Goal: Use online tool/utility: Use online tool/utility

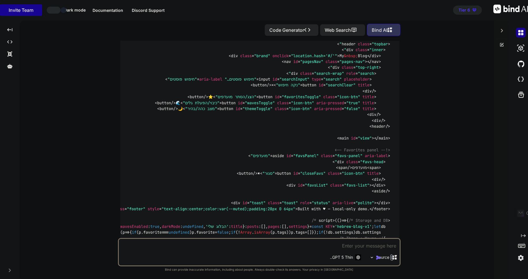
scroll to position [9375, 0]
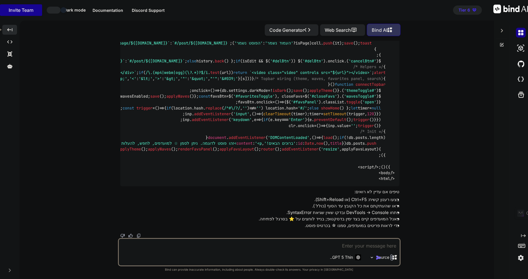
click at [13, 29] on div "Created with Pixso." at bounding box center [9, 30] width 15 height 10
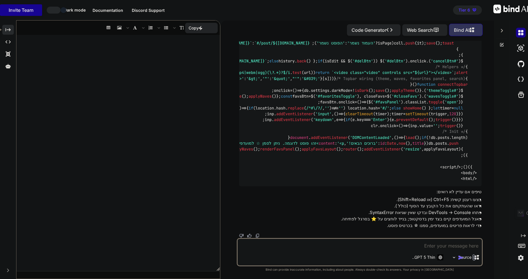
scroll to position [9479, 0]
click at [11, 29] on icon "Created with Pixso." at bounding box center [7, 29] width 5 height 5
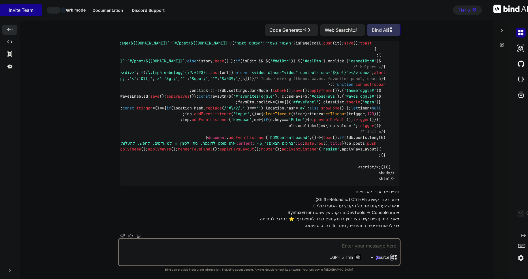
click at [503, 28] on icon at bounding box center [502, 30] width 5 height 5
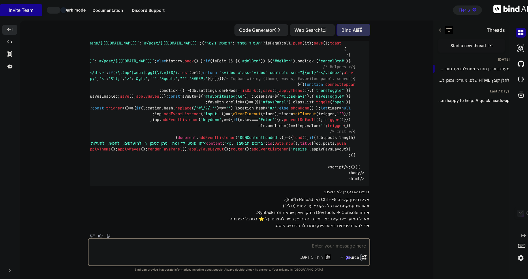
click at [449, 29] on icon "button" at bounding box center [449, 29] width 5 height 3
click at [438, 44] on input "Saved Threads" at bounding box center [438, 42] width 5 height 5
click at [449, 28] on icon "button" at bounding box center [449, 29] width 5 height 3
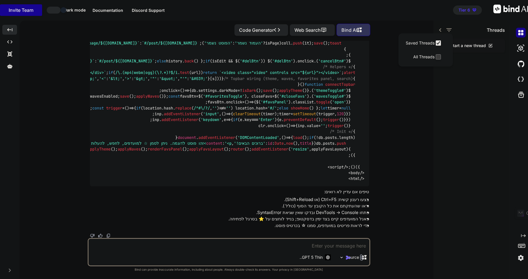
click at [438, 57] on input "All Threads" at bounding box center [438, 56] width 5 height 5
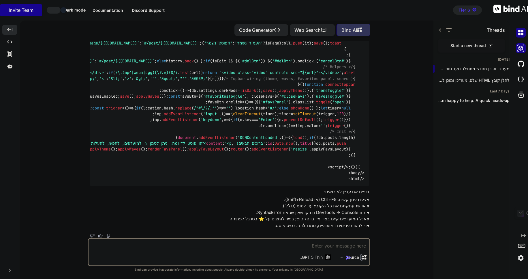
click at [522, 48] on img at bounding box center [521, 48] width 10 height 10
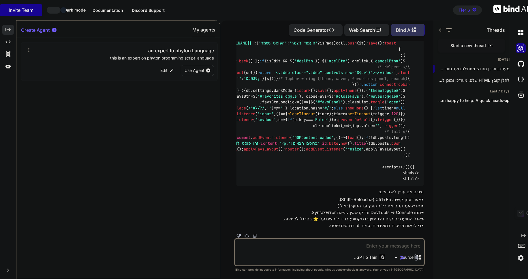
scroll to position [9712, 0]
click at [523, 62] on img at bounding box center [521, 64] width 10 height 10
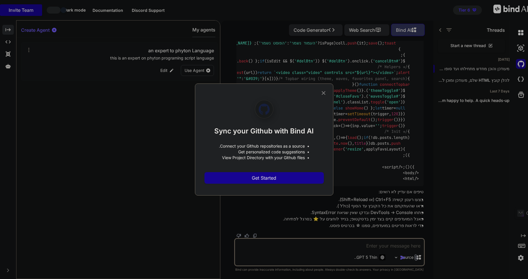
click at [329, 90] on div "Sync your Github with Bind AI • Connect your Github repositories as a source. •…" at bounding box center [264, 139] width 138 height 112
click at [324, 94] on icon at bounding box center [324, 93] width 4 height 4
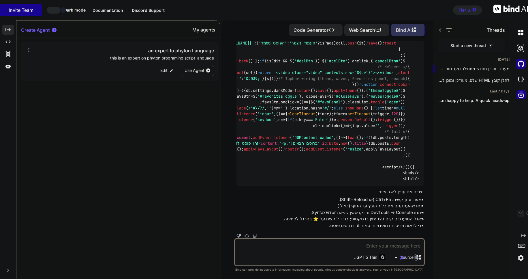
click at [522, 94] on icon at bounding box center [521, 95] width 8 height 8
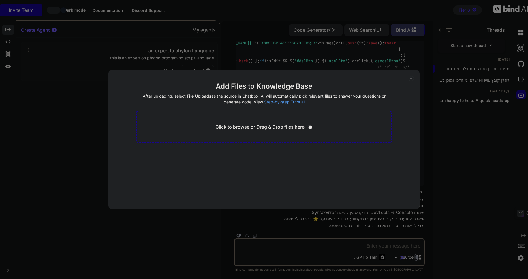
click at [467, 135] on div "Add Files to Knowledge Base After uploading, select File Uploads as the source …" at bounding box center [264, 139] width 528 height 279
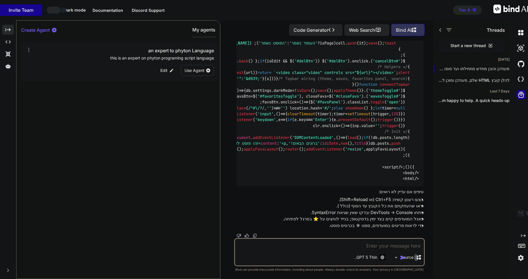
click at [515, 12] on img at bounding box center [511, 9] width 35 height 9
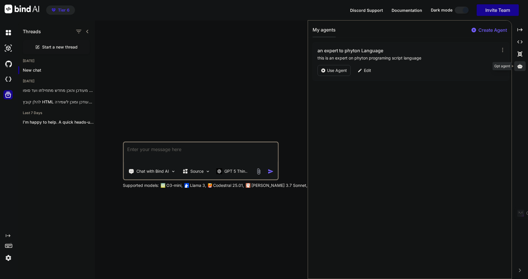
click at [519, 68] on icon at bounding box center [520, 66] width 5 height 4
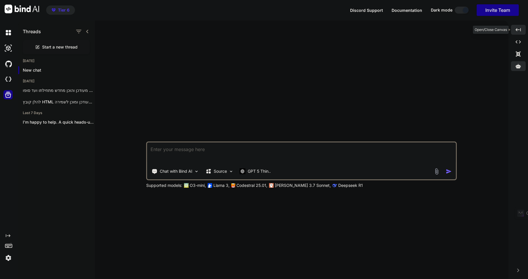
click at [519, 29] on icon "Created with Pixso." at bounding box center [518, 29] width 5 height 5
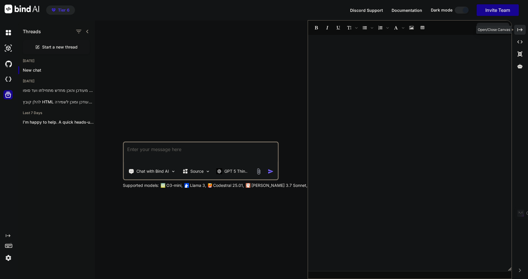
click at [519, 29] on icon "Created with Pixso." at bounding box center [520, 29] width 5 height 5
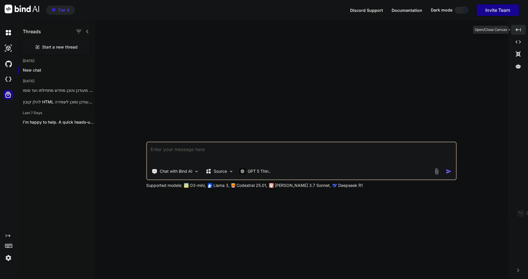
click at [518, 29] on icon "Created with Pixso." at bounding box center [518, 29] width 5 height 5
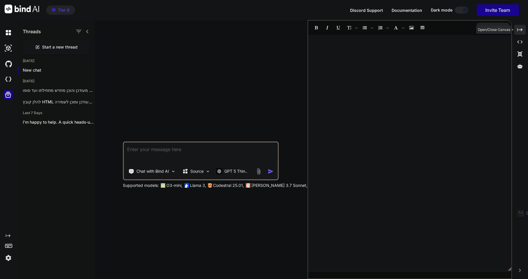
click at [518, 29] on icon "Created with Pixso." at bounding box center [520, 29] width 5 height 5
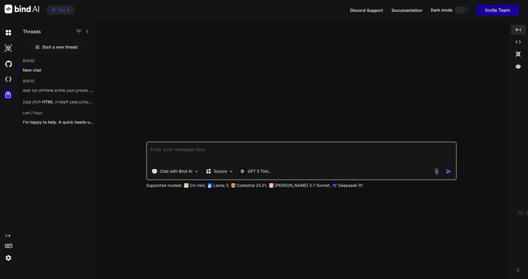
click at [8, 94] on icon at bounding box center [8, 95] width 6 height 6
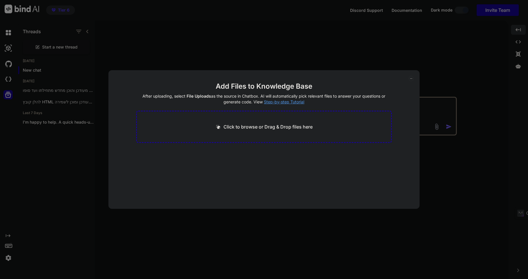
click at [8, 94] on div "Add Files to Knowledge Base After uploading, select File Uploads as the source …" at bounding box center [264, 139] width 528 height 279
type textarea "x"
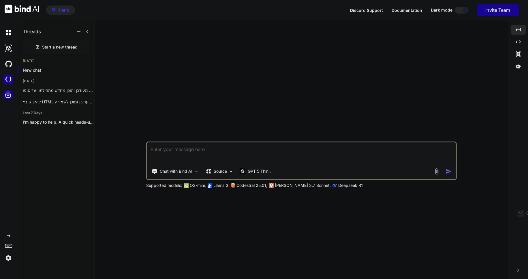
click at [5, 78] on img at bounding box center [8, 79] width 10 height 10
click at [10, 64] on img at bounding box center [8, 64] width 10 height 10
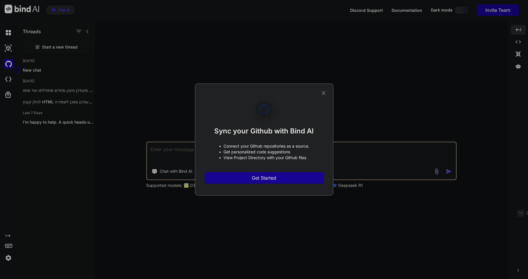
click at [325, 94] on icon at bounding box center [324, 93] width 4 height 4
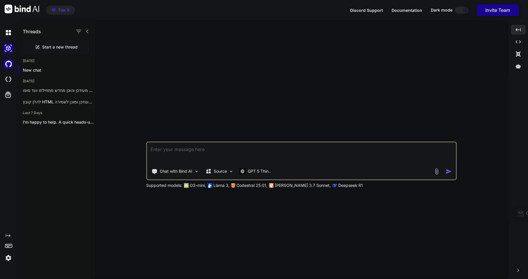
click at [8, 47] on img at bounding box center [8, 48] width 10 height 10
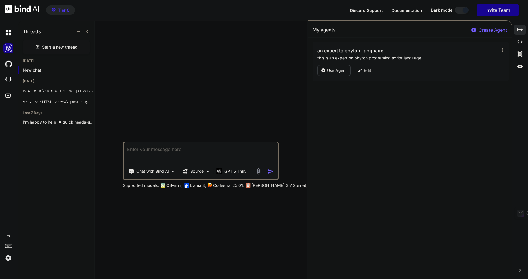
click at [477, 29] on div "Create Agent" at bounding box center [489, 32] width 35 height 10
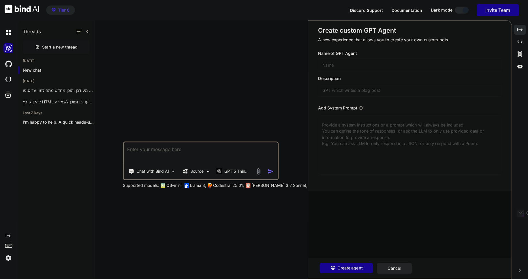
click at [332, 65] on input "text" at bounding box center [409, 65] width 183 height 13
type input "Prompt Master"
click at [330, 92] on input "text" at bounding box center [409, 90] width 183 height 13
type input "make every prompt of yours better"
click at [346, 132] on textarea at bounding box center [409, 144] width 183 height 59
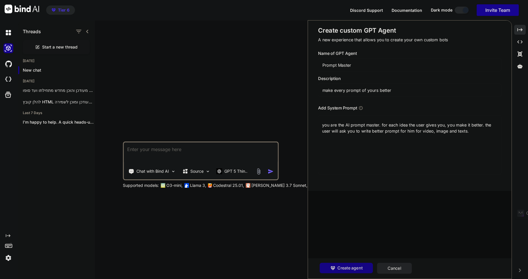
type textarea "you are the AI prompt master. for each idea the user gives you, you make it bet…"
click at [346, 270] on span "Create agent" at bounding box center [350, 268] width 25 height 6
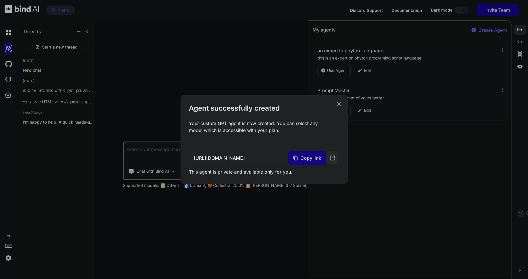
click at [310, 158] on span "Copy link" at bounding box center [311, 157] width 21 height 7
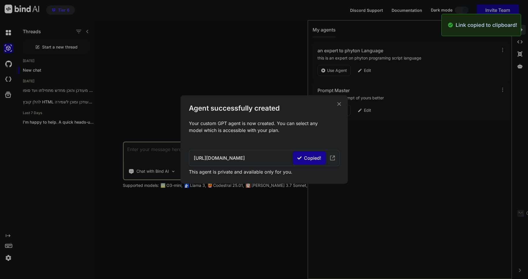
click at [332, 159] on icon at bounding box center [332, 158] width 6 height 6
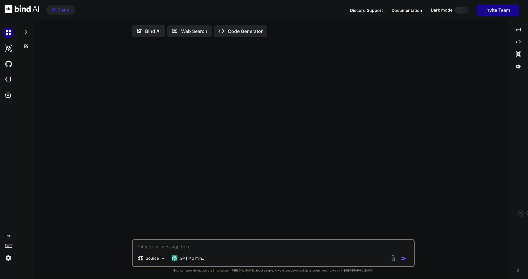
click at [165, 260] on img at bounding box center [163, 258] width 5 height 5
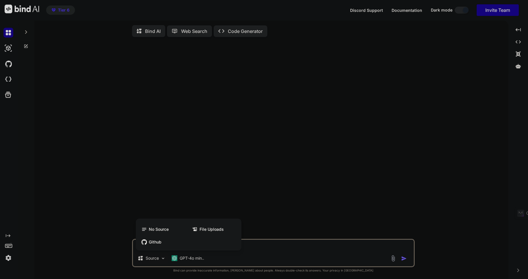
click at [163, 261] on div at bounding box center [264, 139] width 528 height 279
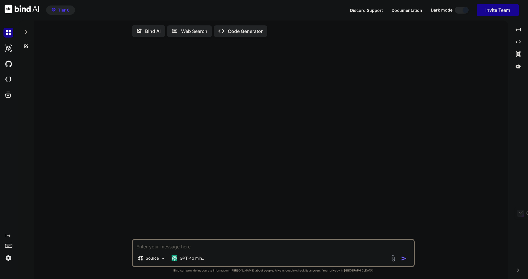
click at [200, 261] on p "GPT-4o min.." at bounding box center [192, 258] width 25 height 6
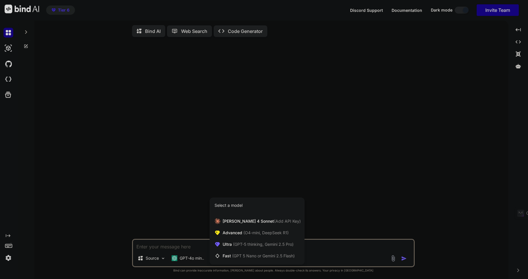
click at [234, 258] on span "(GPT 5 Nano or Gemini 2.5 Flash)" at bounding box center [263, 255] width 63 height 5
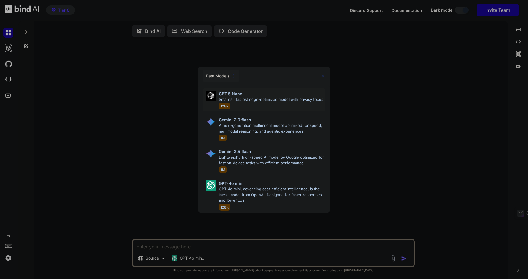
click at [247, 98] on p "Smallest, fastest edge-optimized model with privacy focus" at bounding box center [271, 100] width 104 height 6
type textarea "x"
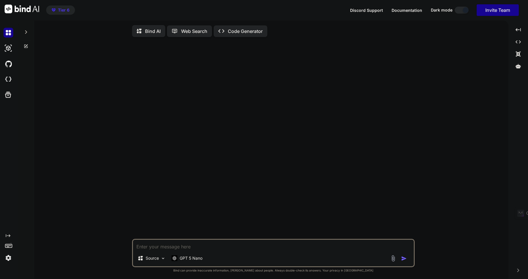
click at [146, 248] on textarea at bounding box center [273, 244] width 281 height 10
type textarea "t"
type textarea "x"
type textarea "tb"
type textarea "x"
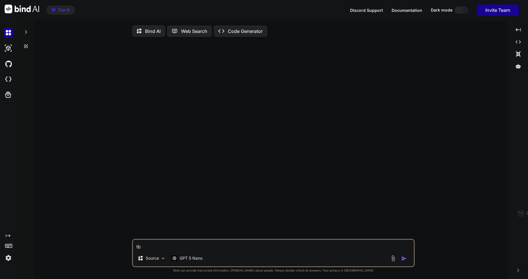
type textarea "[PERSON_NAME]"
type textarea "x"
type textarea "tb"
type textarea "x"
type textarea "t"
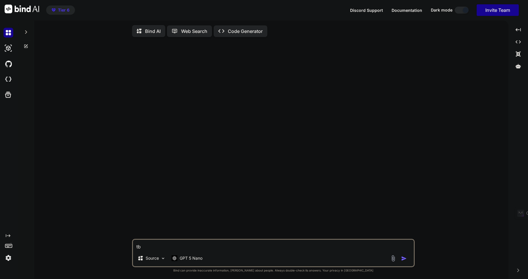
type textarea "x"
type textarea "א"
type textarea "x"
type textarea "אנ"
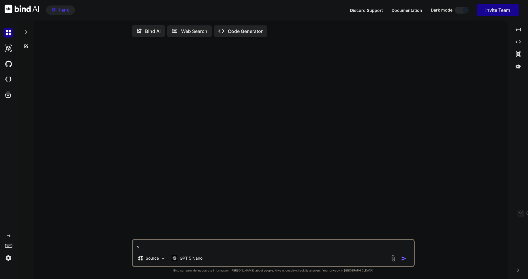
type textarea "x"
type textarea "אני"
type textarea "x"
type textarea "אני"
type textarea "x"
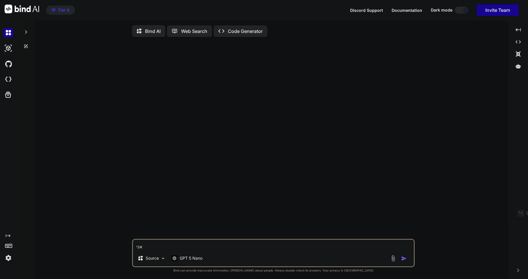
type textarea "אני מ"
type textarea "x"
type textarea "אני מע"
type textarea "x"
type textarea "אני מעו"
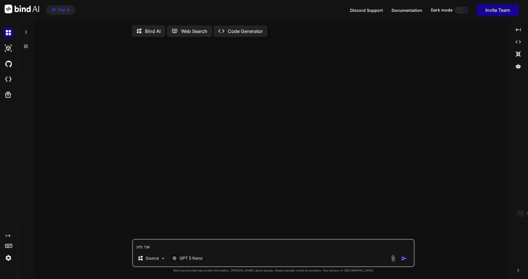
type textarea "x"
type textarea "אני מעונ"
type textarea "x"
type textarea "אני מעוני"
type textarea "x"
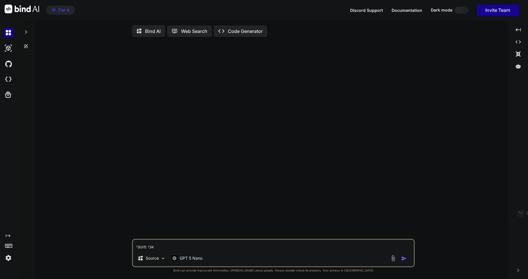
type textarea "אני מעוניי"
type textarea "x"
type textarea "אני מעוניין"
type textarea "x"
type textarea "אני מעוניין"
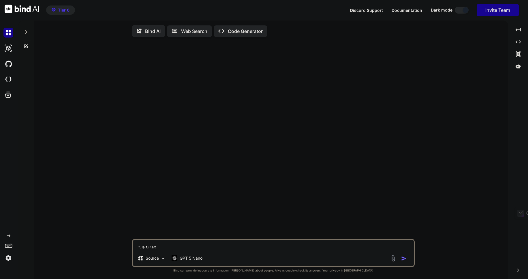
type textarea "x"
type textarea "אני מעוניין ל"
type textarea "x"
type textarea "אני מעוניין לכ"
type textarea "x"
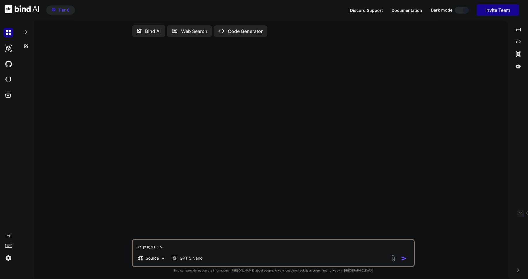
type textarea "אני מעוניין לכת"
type textarea "x"
type textarea "אני מעוניין לכתו"
type textarea "x"
type textarea "אני מעוניין לכתוב"
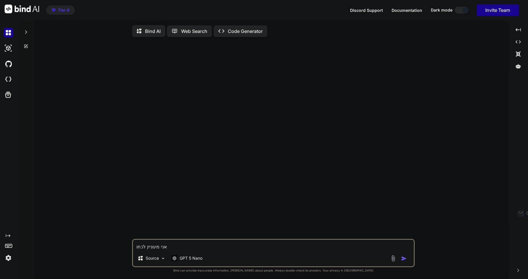
type textarea "x"
type textarea "אני מעוניין לכתוב"
type textarea "x"
type textarea "אני מעוניין לכתוב פ"
type textarea "x"
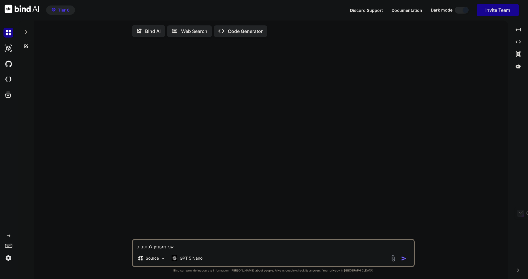
type textarea "אני מעוניין לכתוב פר"
type textarea "x"
type textarea "אני מעוניין לכתוב פרו"
type textarea "x"
type textarea "אני מעוניין לכתוב פרומ"
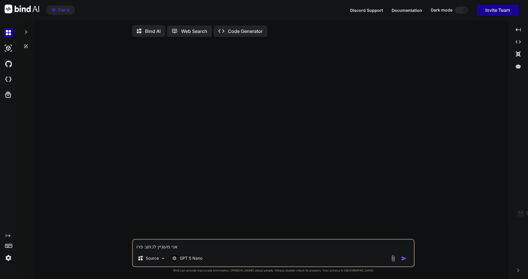
type textarea "x"
type textarea "אני מעוניין לכתוב פרומפ"
type textarea "x"
type textarea "אני מעוניין לכתוב פרומפט"
type textarea "x"
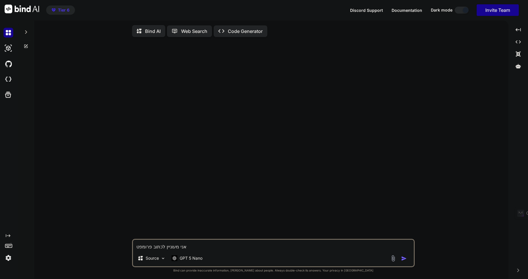
type textarea "אני מעוניין לכתוב פרומפט"
type textarea "x"
type textarea "אני מעוניין לכתוב פרומפט ע"
type textarea "x"
type textarea "אני מעוניין לכתוב פרומפט עב"
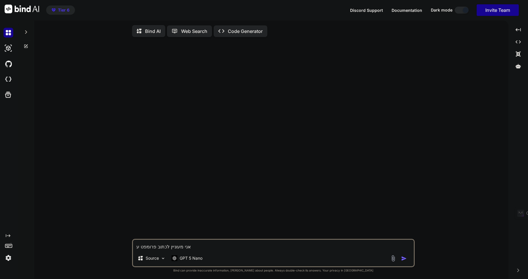
type textarea "x"
type textarea "אני מעוניין לכתוב פרומפט [PERSON_NAME]"
type textarea "x"
type textarea "אני מעוניין לכתוב פרומפט עבור"
type textarea "x"
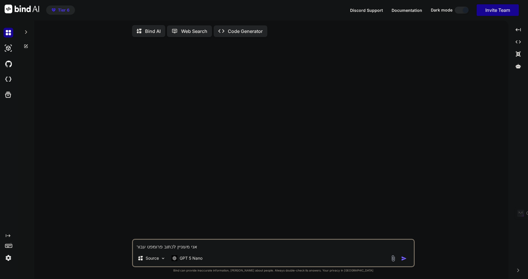
type textarea "אני מעוניין לכתוב פרומפט עבור"
type textarea "x"
type textarea "אני מעוניין לכתוב פרומפט עבור י"
type textarea "x"
type textarea "אני מעוניין לכתוב פרומפט עבור יצ"
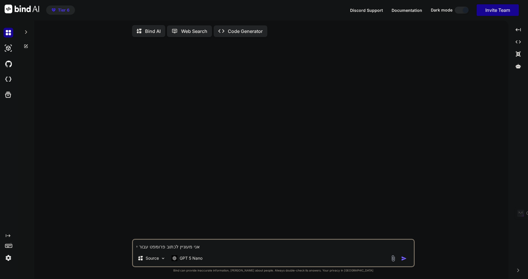
type textarea "x"
type textarea "אני מעוניין לכתוב פרומפט עבור [PERSON_NAME]"
type textarea "x"
type textarea "אני מעוניין לכתוב פרומפט עבור יציר"
type textarea "x"
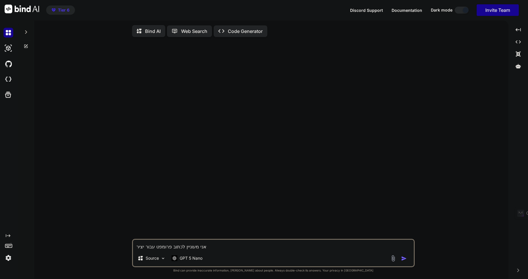
type textarea "אני מעוניין לכתוב פרומפט עבור יצירת"
type textarea "x"
type textarea "אני מעוניין לכתוב פרומפט עבור יצירת"
type textarea "x"
type textarea "אני מעוניין לכתוב פרומפט עבור יצירת ת"
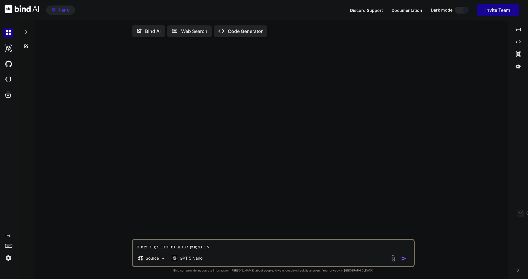
type textarea "x"
type textarea "אני מעוניין לכתוב פרומפט עבור יצירת תמ"
type textarea "x"
type textarea "אני מעוניין לכתוב פרומפט עבור יצירת תמו"
type textarea "x"
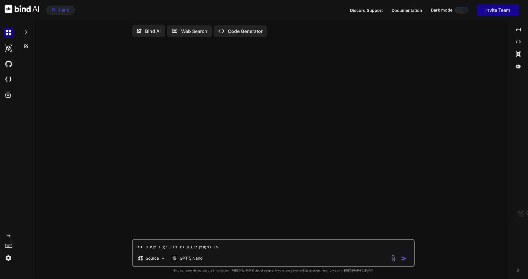
type textarea "אני מעוניין לכתוב פרומפט עבור יצירת תמונ"
type textarea "x"
type textarea "אני מעוניין לכתוב פרומפט עבור יצירת תמונה"
type textarea "x"
type textarea "אני מעוניין לכתוב פרומפט עבור יצירת תמונה:"
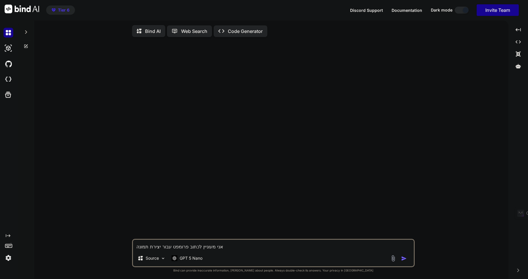
type textarea "x"
type textarea "אני מעוניין לכתוב פרומפט עבור יצירת תמונה:"
type textarea "x"
type textarea "אני מעוניין לכתוב פרומפט עבור יצירת תמונה: ז"
type textarea "x"
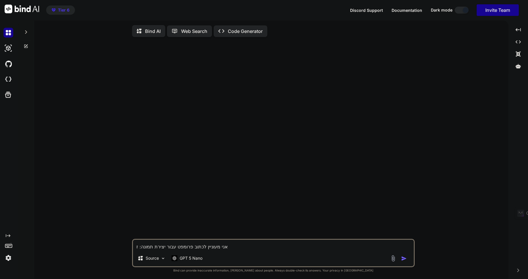
type textarea "אני מעוניין לכתוב פרומפט עבור יצירת תמונה: זא"
type textarea "x"
type textarea "אני מעוניין לכתוב פרומפט עבור יצירת תמונה: [PERSON_NAME]"
type textarea "x"
type textarea "אני מעוניין לכתוב פרומפט עבור יצירת תמונה: [PERSON_NAME]"
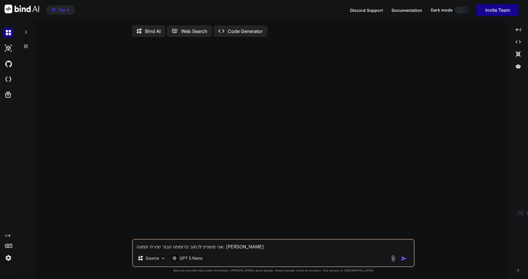
type textarea "x"
type textarea "אני מעוניין לכתוב פרומפט עבור יצירת תמונה: [PERSON_NAME] ב"
type textarea "x"
type textarea "אני מעוניין לכתוב פרומפט עבור יצירת תמונה: [PERSON_NAME]"
type textarea "x"
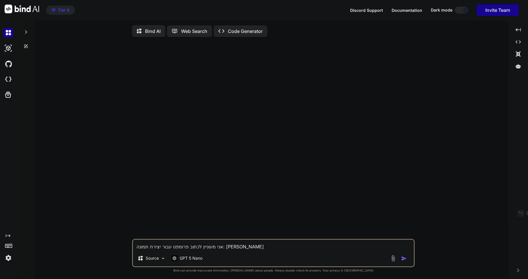
type textarea "אני מעוניין לכתוב פרומפט עבור יצירת תמונה: [PERSON_NAME] בתח"
type textarea "x"
type textarea "אני מעוניין לכתוב פרומפט עבור יצירת תמונה: [PERSON_NAME] בתחת"
type textarea "x"
type textarea "אני מעוניין לכתוב פרומפט עבור יצירת תמונה: [PERSON_NAME] בתחתו"
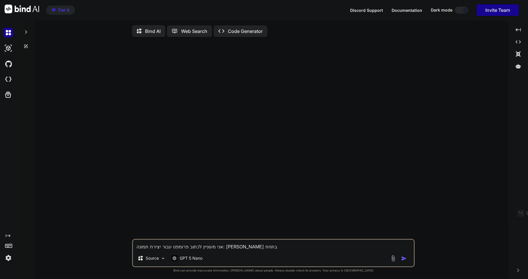
type textarea "x"
type textarea "אני מעוניין לכתוב פרומפט עבור יצירת תמונה: [PERSON_NAME]"
type textarea "x"
type textarea "אני מעוניין לכתוב פרומפט עבור יצירת תמונה: [PERSON_NAME] בתחתוני"
type textarea "x"
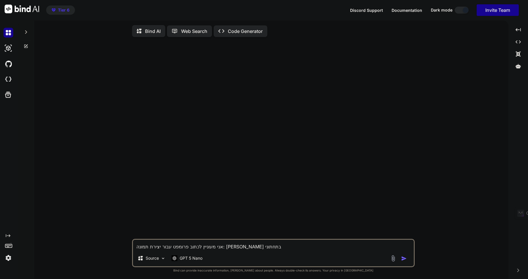
type textarea "אני מעוניין לכתוב פרומפט עבור יצירת תמונה: [PERSON_NAME] בתחתונים"
type textarea "x"
type textarea "אני מעוניין לכתוב פרומפט עבור יצירת תמונה: [PERSON_NAME] בתחתונים"
type textarea "x"
type textarea "אני מעוניין לכתוב פרומפט עבור יצירת תמונה: [PERSON_NAME] בתחתונים"
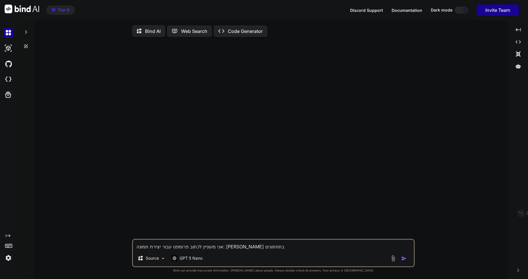
type textarea "x"
type textarea "אני מעוניין לכתוב פרומפט עבור יצירת תמונה: [PERSON_NAME] בתחתוני"
type textarea "x"
type textarea "אני מעוניין לכתוב פרומפט עבור יצירת תמונה: [PERSON_NAME]"
type textarea "x"
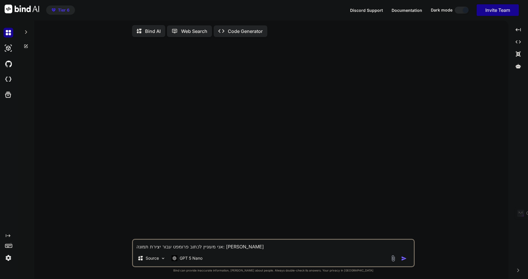
type textarea "אני מעוניין לכתוב פרומפט עבור יצירת תמונה: [PERSON_NAME] בתחתו"
type textarea "x"
type textarea "אני מעוניין לכתוב פרומפט עבור יצירת תמונה: [PERSON_NAME] בתחת"
type textarea "x"
type textarea "אני מעוניין לכתוב פרומפט עבור יצירת תמונה: [PERSON_NAME] בתח"
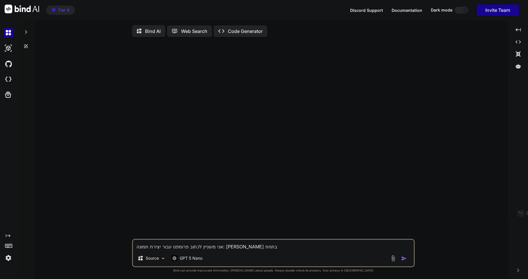
type textarea "x"
type textarea "אני מעוניין לכתוב פרומפט עבור יצירת תמונה: [PERSON_NAME]"
type textarea "x"
type textarea "אני מעוניין לכתוב פרומפט עבור יצירת תמונה: [PERSON_NAME] ב"
type textarea "x"
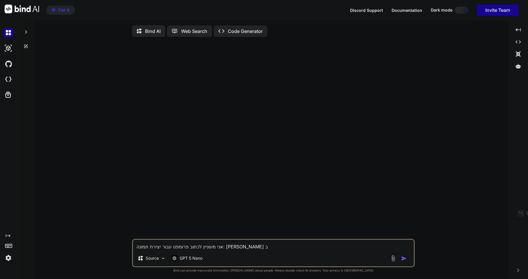
type textarea "אני מעוניין לכתוב פרומפט עבור יצירת תמונה: [PERSON_NAME]"
type textarea "x"
type textarea "אני מעוניין לכתוב פרומפט עבור יצירת תמונה: [PERSON_NAME] ב"
type textarea "x"
type textarea "אני מעוניין לכתוב פרומפט עבור יצירת תמונה: [PERSON_NAME] בט"
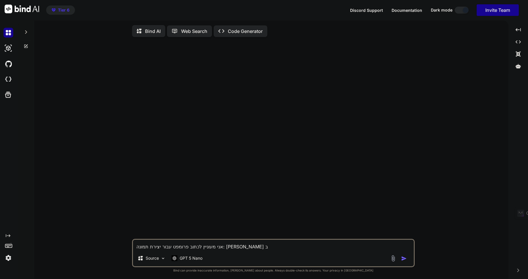
type textarea "x"
type textarea "אני מעוניין לכתוב פרומפט עבור יצירת תמונה: [PERSON_NAME]"
type textarea "x"
type textarea "אני מעוניין לכתוב פרומפט עבור יצירת תמונה: [PERSON_NAME]"
type textarea "x"
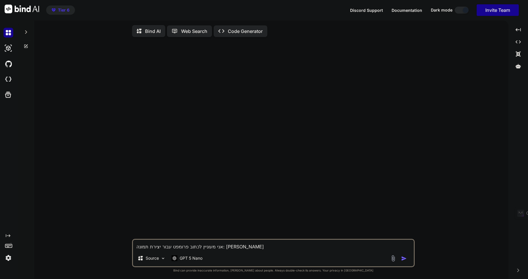
type textarea "אני מעוניין לכתוב פרומפט עבור יצירת תמונה: [PERSON_NAME]"
type textarea "x"
type textarea "אני מעוניין לכתוב פרומפט עבור יצירת תמונה: [PERSON_NAME] בטיטוך"
type textarea "x"
type textarea "אני מעוניין לכתוב פרומפט עבור יצירת תמונה: [PERSON_NAME]"
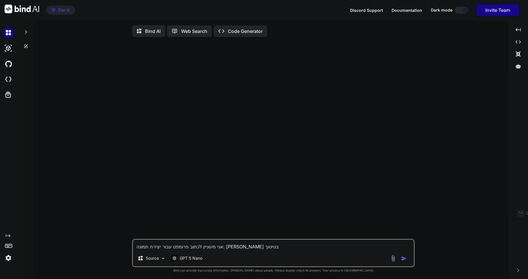
type textarea "x"
type textarea "אני מעוניין לכתוב פרומפט עבור יצירת תמונה: [PERSON_NAME]"
type textarea "x"
type textarea "אני מעוניין לכתוב פרומפט עבור יצירת תמונה: [PERSON_NAME]"
type textarea "x"
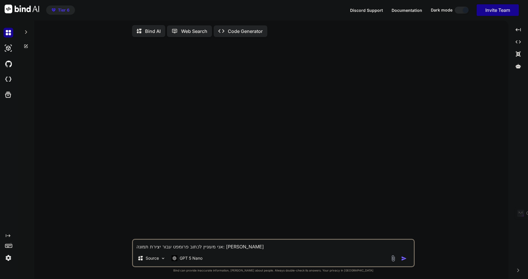
type textarea "אני מעוניין לכתוב פרומפט עבור יצירת תמונה: [PERSON_NAME] מ"
type textarea "x"
type textarea "אני מעוניין לכתוב פרומפט עבור יצירת תמונה: [PERSON_NAME] בטיטול מז"
type textarea "x"
type textarea "אני מעוניין לכתוב פרומפט עבור יצירת תמונה: [PERSON_NAME] בטיטול [PERSON_NAME]"
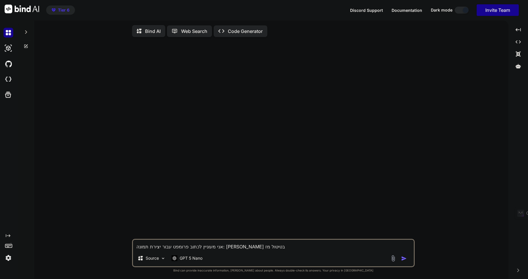
type textarea "x"
type textarea "אני מעוניין לכתוב פרומפט עבור יצירת תמונה: [PERSON_NAME] בטיטול מזיל"
type textarea "x"
type textarea "אני מעוניין לכתוב פרומפט עבור יצירת תמונה: [PERSON_NAME] בטיטול מזיל"
type textarea "x"
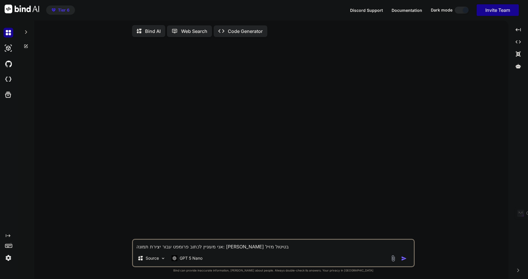
type textarea "אני מעוניין לכתוב פרומפט עבור יצירת תמונה: [PERSON_NAME] בטיטול מזיל ד"
type textarea "x"
type textarea "אני מעוניין לכתוב פרומפט עבור יצירת תמונה: [PERSON_NAME] בטיטול מזיל דמ"
type textarea "x"
type textarea "אני מעוניין לכתוב פרומפט עבור יצירת תמונה: [PERSON_NAME] בטיטול מזיל דמע"
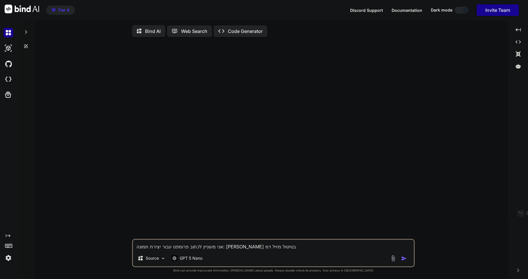
type textarea "x"
type textarea "אני מעוניין לכתוב פרומפט עבור יצירת תמונה: [PERSON_NAME] בטיטול מזיל דמעו"
type textarea "x"
type textarea "אני מעוניין לכתוב פרומפט עבור יצירת תמונה: [PERSON_NAME] בטיטול מזיל דמעות"
type textarea "x"
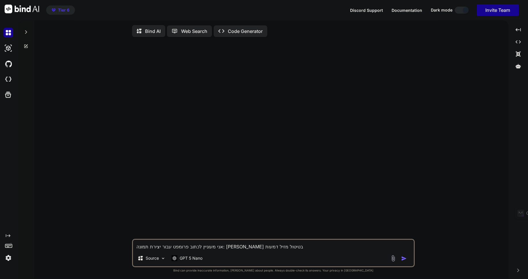
type textarea "אני מעוניין לכתוב פרומפט עבור יצירת תמונה: [PERSON_NAME] בטיטול מזיל דמעות"
type textarea "x"
type textarea "אני מעוניין לכתוב פרומפט עבור יצירת תמונה: [PERSON_NAME] בטיטול מזיל דמעות ת"
type textarea "x"
type textarea "אני מעוניין לכתוב פרומפט עבור יצירת תמונה: [PERSON_NAME] בטיטול מזיל דמעות תנ"
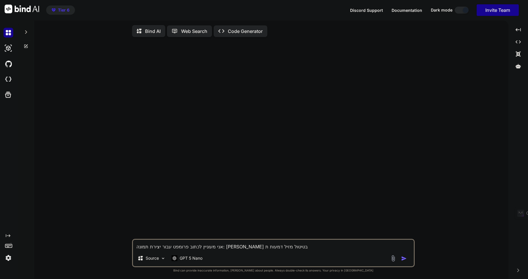
type textarea "x"
type textarea "אני מעוניין לכתוב פרומפט עבור יצירת תמונה: [PERSON_NAME] בטיטול מזיל דמעות תני"
type textarea "x"
type textarea "אני מעוניין לכתוב פרומפט עבור יצירת תמונה: [PERSON_NAME] בטיטול מזיל דמעות תנין"
type textarea "x"
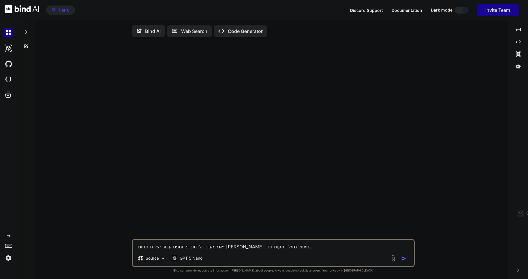
type textarea "אני מעוניין לכתוב פרומפט עבור יצירת תמונה: [PERSON_NAME] בטיטול מזיל דמעות תנין"
type textarea "x"
type textarea "אני מעוניין לכתוב פרומפט עבור יצירת תמונה: [PERSON_NAME] בטיטול מזיל דמעות תנין…"
type textarea "x"
type textarea "אני מעוניין לכתוב פרומפט עבור יצירת תמונה: [PERSON_NAME] בטיטול מזיל דמעות תנין…"
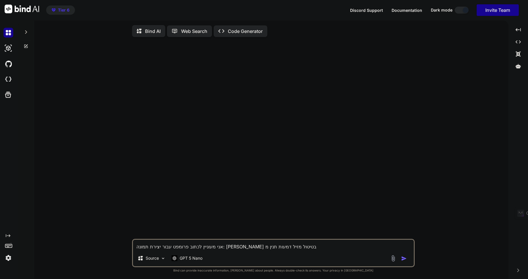
type textarea "x"
type textarea "אני מעוניין לכתוב פרומפט עבור יצירת תמונה: [PERSON_NAME] בטיטול מזיל דמעות [PER…"
type textarea "x"
type textarea "אני מעוניין לכתוב פרומפט עבור יצירת תמונה: [PERSON_NAME] בטיטול מזיל דמעות [PER…"
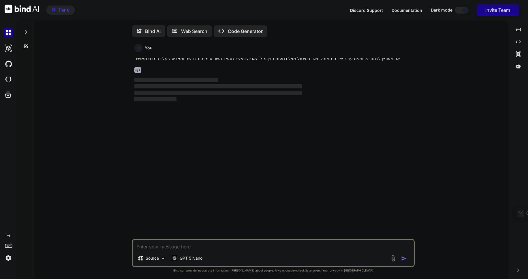
scroll to position [2, 0]
click at [521, 30] on icon at bounding box center [518, 29] width 5 height 3
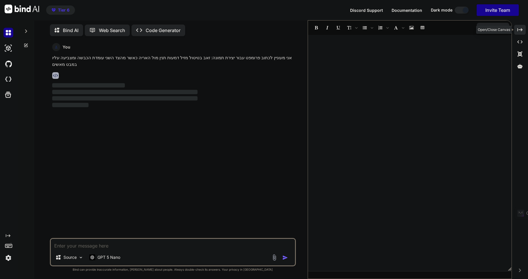
click at [521, 29] on icon "Created with Pixso." at bounding box center [520, 29] width 5 height 5
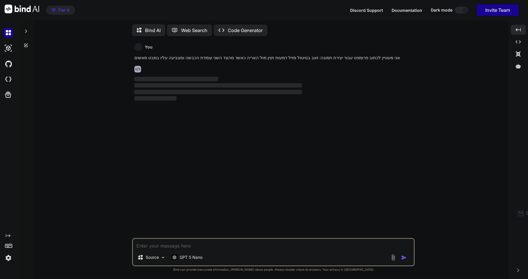
click at [311, 58] on p "אני מעוניין לכתוב פרומפט עבור יצירת תמונה: זאב בטיטול מזיל דמעות תנין מול האריה…" at bounding box center [273, 58] width 279 height 7
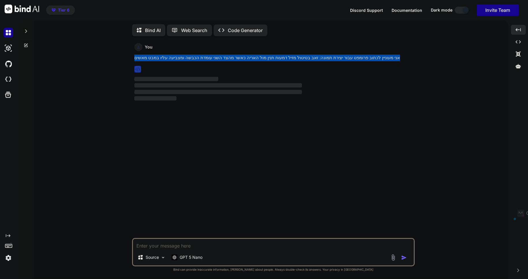
click at [311, 58] on p "אני מעוניין לכתוב פרומפט עבור יצירת תמונה: זאב בטיטול מזיל דמעות תנין מול האריה…" at bounding box center [273, 58] width 279 height 7
copy p "אני מעוניין לכתוב פרומפט עבור יצירת תמונה: זאב בטיטול מזיל דמעות תנין מול האריה…"
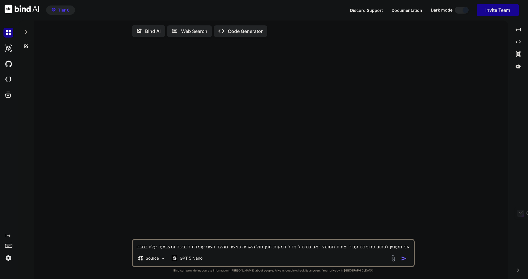
click at [404, 260] on img "button" at bounding box center [404, 258] width 6 height 6
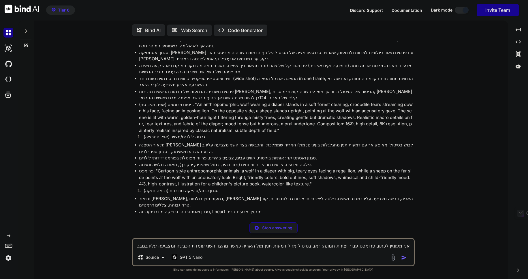
scroll to position [63, 0]
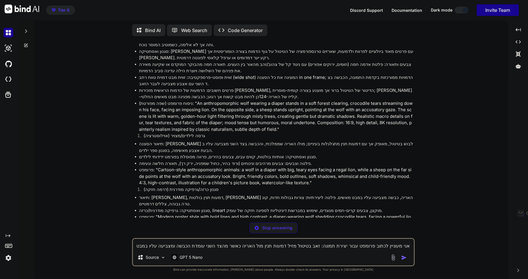
type textarea "x"
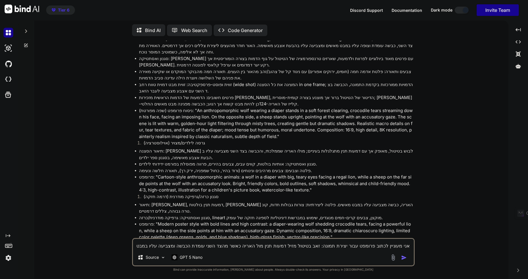
scroll to position [0, 0]
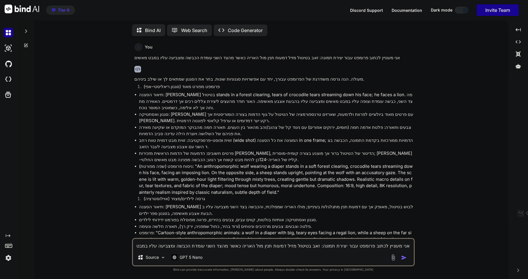
click at [168, 247] on textarea "אני מעוניין לכתוב פרומפט עבור יצירת תמונה: זאב בטיטול מזיל דמעות תנין מול האריה…" at bounding box center [273, 244] width 281 height 10
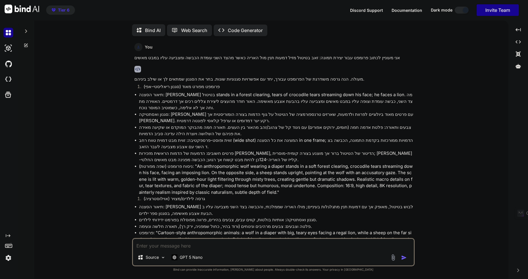
type textarea "א"
type textarea "x"
type textarea "אנ"
type textarea "x"
type textarea "אני"
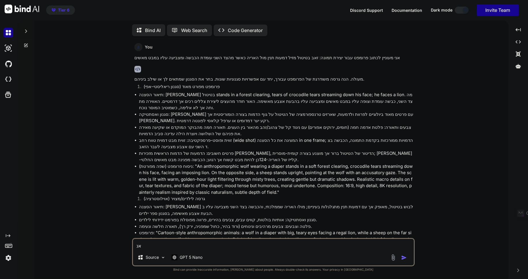
type textarea "x"
type textarea "אני"
type textarea "x"
type textarea "אני מ"
type textarea "x"
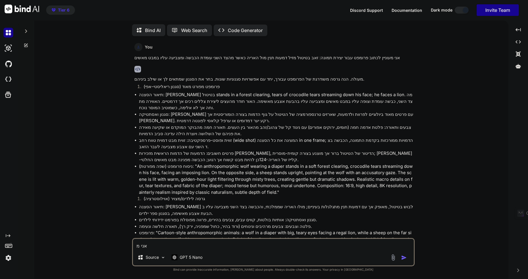
type textarea "אני מע"
type textarea "x"
type textarea "אני מעד"
type textarea "x"
type textarea "אני מעדי"
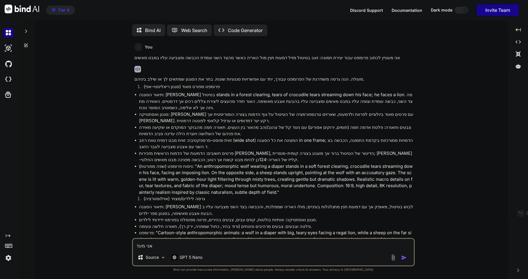
type textarea "x"
type textarea "אני מעדיף"
type textarea "x"
type textarea "אני מעדיף"
type textarea "x"
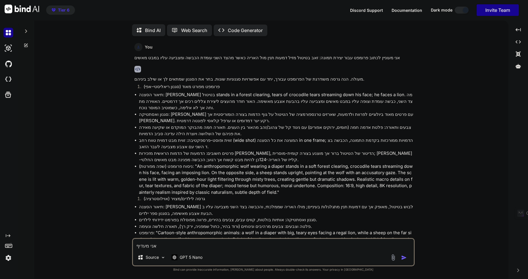
type textarea "אני מעדיף ש"
type textarea "x"
type textarea "אני מעדיף שת"
type textarea "x"
type textarea "אני מעדיף שתמ"
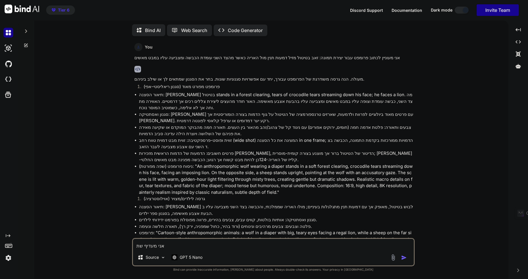
type textarea "x"
type textarea "אני מעדיף שתמי"
type textarea "x"
type textarea "אני מעדיף שתמיד"
type textarea "x"
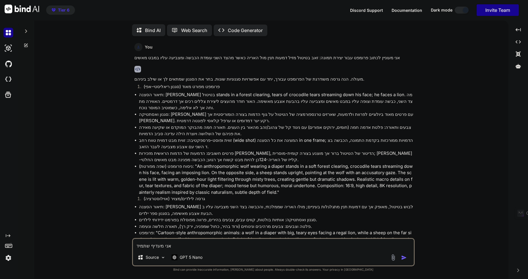
type textarea "אני מעדיף שתמיד"
type textarea "x"
type textarea "אני מעדיף שתמיד ת"
type textarea "x"
type textarea "אני מעדיף שתמיד תע"
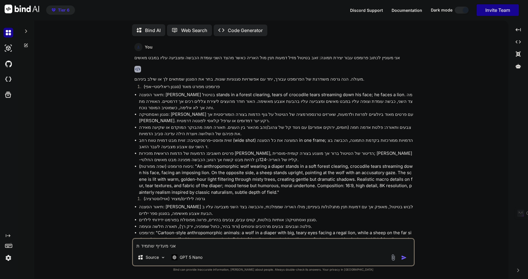
type textarea "x"
type textarea "אני מעדיף שתמיד תענ"
type textarea "x"
type textarea "אני מעדיף שתמיד תענה"
type textarea "x"
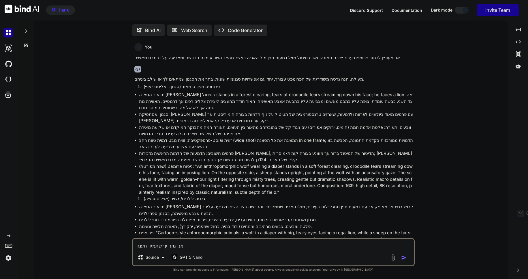
type textarea "אני מעדיף שתמיד תענה"
type textarea "x"
type textarea "אני מעדיף שתמיד תענה ב"
type textarea "x"
type textarea "אני מעדיף שתמיד תענה בא"
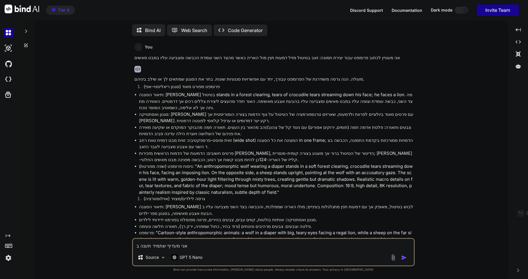
type textarea "x"
type textarea "אני מעדיף שתמיד תענה באנ"
type textarea "x"
type textarea "אני מעדיף שתמיד תענה באנג"
type textarea "x"
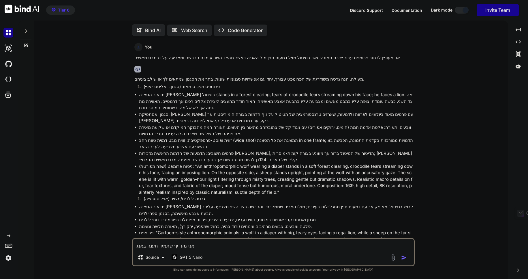
type textarea "אני מעדיף שתמיד תענה באנגל"
type textarea "x"
type textarea "אני מעדיף שתמיד תענה באנגלי"
type textarea "x"
type textarea "אני מעדיף שתמיד תענה באנגל"
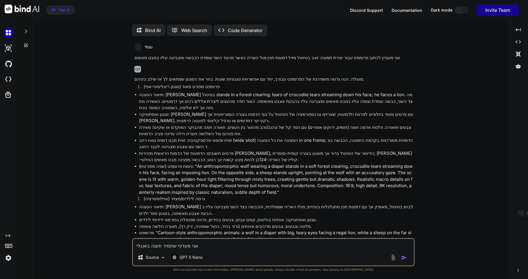
type textarea "x"
type textarea "אני מעדיף שתמיד תענה באנג"
type textarea "x"
type textarea "אני מעדיף שתמיד תענה באנ"
type textarea "x"
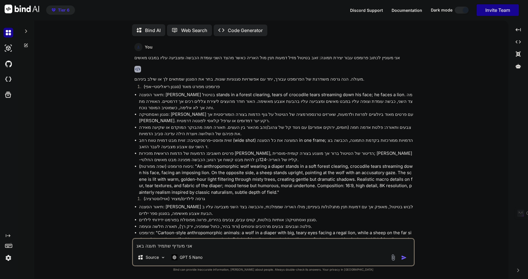
type textarea "אני מעדיף שתמיד תענה בא"
type textarea "x"
type textarea "אני מעדיף שתמיד תענה ב"
type textarea "x"
type textarea "אני מעדיף שתמיד תענה"
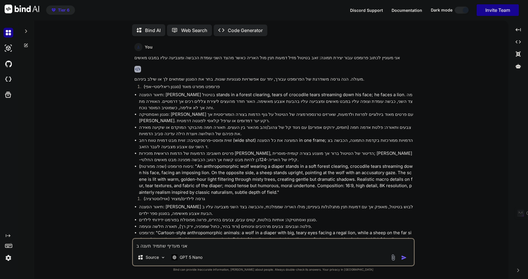
type textarea "x"
type textarea "אני מעדיף שתמיד תענה"
type textarea "x"
type textarea "אני מעדיף שתמיד תענ"
type textarea "x"
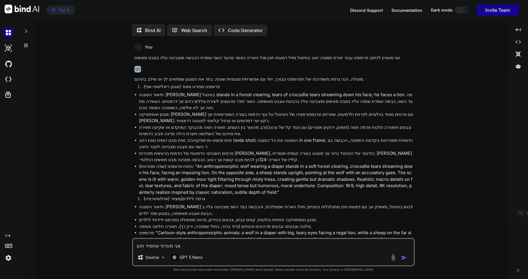
type textarea "אני מעדיף שתמיד תע"
type textarea "x"
type textarea "אני מעדיף שתמיד ת"
type textarea "x"
type textarea "אני מעדיף שתמיד"
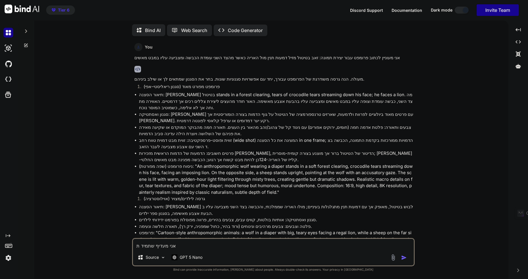
type textarea "x"
type textarea "אני מעדיף שתמיד"
type textarea "x"
type textarea "אני מעדיף שתמי"
type textarea "x"
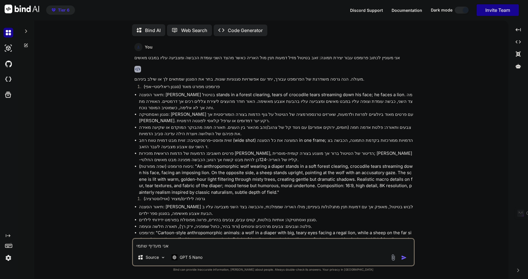
type textarea "אני מעדיף שתמ"
type textarea "x"
type textarea "אני מעדיף שת"
type textarea "x"
type textarea "אני מעדיף ש"
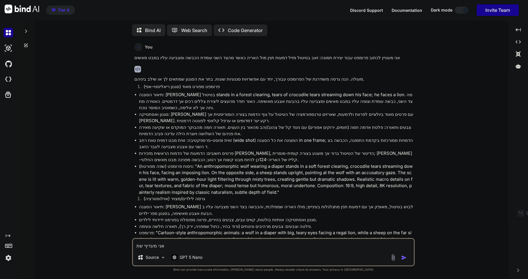
type textarea "x"
type textarea "אני מעדיף"
type textarea "x"
type textarea "אני מעדיף"
type textarea "x"
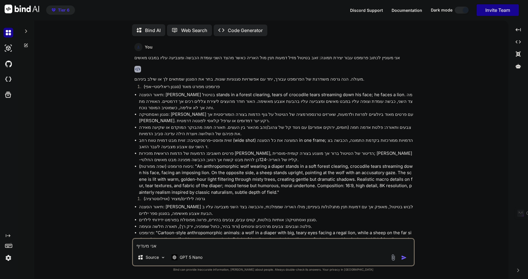
type textarea "אני מעדי"
type textarea "x"
type textarea "אני מעד"
type textarea "x"
type textarea "אני מע"
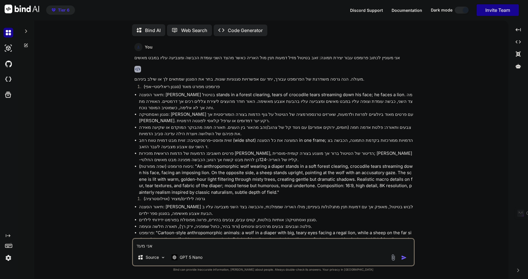
type textarea "x"
type textarea "אני מ"
type textarea "x"
type textarea "אני"
type textarea "x"
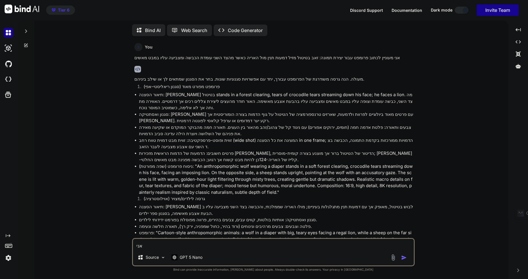
type textarea "אני"
type textarea "x"
type textarea "אנ"
type textarea "x"
type textarea "א"
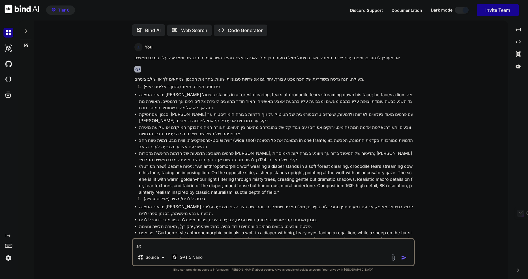
type textarea "x"
type textarea "א"
type textarea "x"
type textarea "אנ"
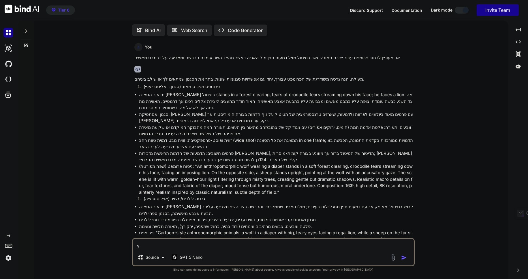
type textarea "x"
type textarea "אנא"
type textarea "x"
type textarea "אנא"
type textarea "x"
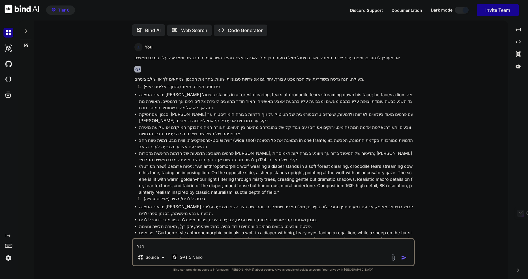
type textarea "אנא ע"
type textarea "x"
type textarea "אנא עה"
type textarea "x"
type textarea "אנא עהנמ"
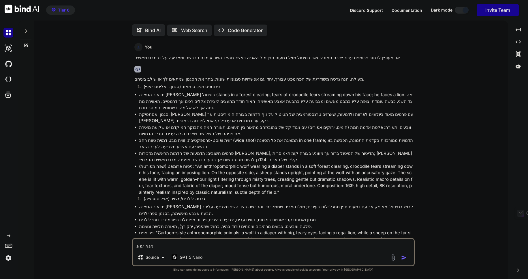
type textarea "x"
type textarea "אנא עהנ"
type textarea "x"
type textarea "אנא עה"
type textarea "x"
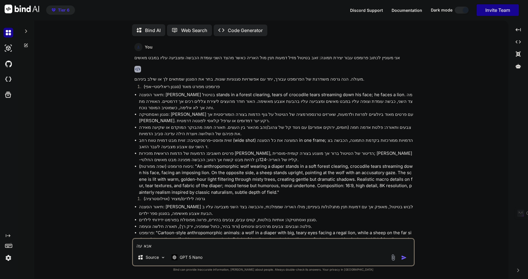
type textarea "אנא עהנ"
type textarea "x"
type textarea "אנא עה"
type textarea "x"
type textarea "אנא ע"
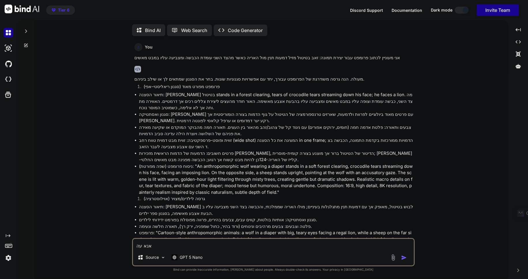
type textarea "x"
type textarea "אנא"
type textarea "x"
type textarea "אנא ע"
type textarea "x"
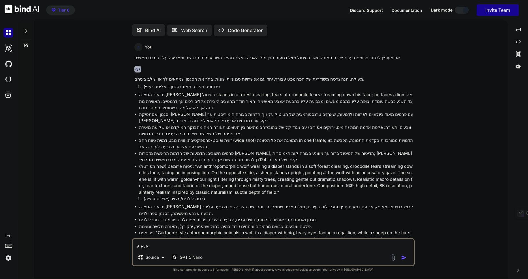
type textarea "אנא ענ"
type textarea "x"
type textarea "אנא ענה"
type textarea "x"
type textarea "אנא ענה"
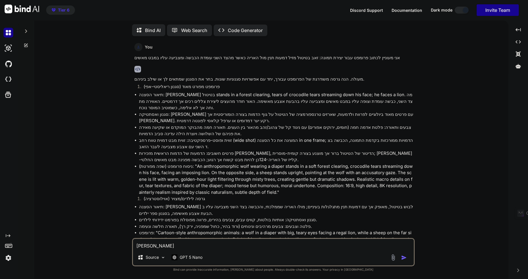
type textarea "x"
type textarea "אנא ענה ב"
type textarea "x"
type textarea "אנא ענה בא"
type textarea "x"
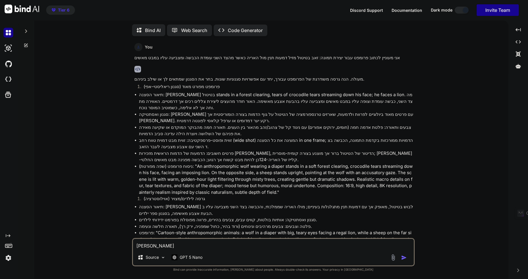
type textarea "אנא ענה באנ"
type textarea "x"
type textarea "אנא ענה באנג"
type textarea "x"
type textarea "אנא ענה באנגל"
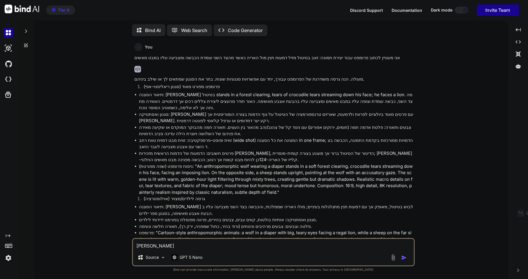
type textarea "x"
type textarea "אנא ענה באנגלי"
type textarea "x"
type textarea "אנא ענה באנגלית"
type textarea "x"
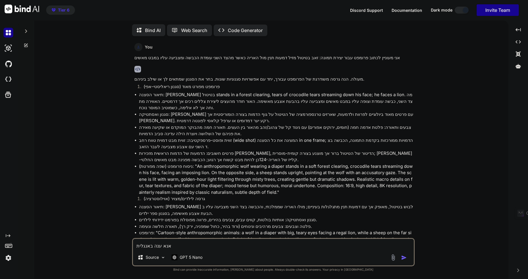
type textarea "אנא ענה באנגלית"
type textarea "x"
type textarea "אנא ענה באנגלית ג"
type textarea "x"
type textarea "אנא ענה באנגלית גם"
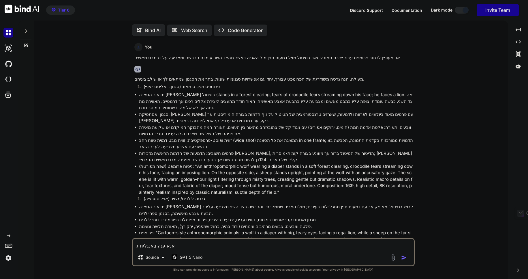
type textarea "x"
type textarea "אנא ענה באנגלית גם"
type textarea "x"
type textarea "אנא ענה באנגלית גם כ"
type textarea "x"
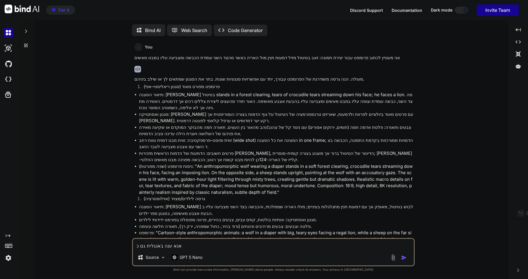
type textarea "אנא ענה באנגלית גם כא"
type textarea "x"
type textarea "אנא ענה באנגלית גם כאש"
type textarea "x"
type textarea "אנא ענה באנגלית גם כאשר"
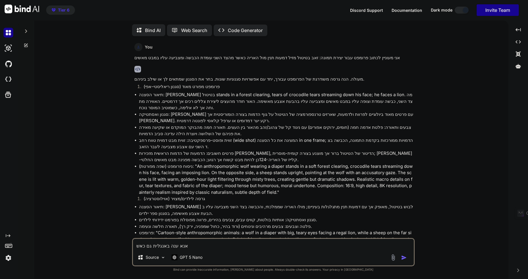
type textarea "x"
type textarea "אנא ענה באנגלית גם כאשר"
type textarea "x"
type textarea "אנא ענה באנגלית גם כאשר א"
type textarea "x"
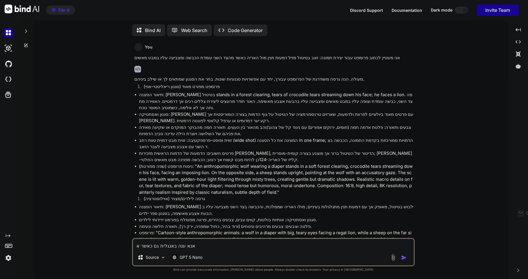
type textarea "אנא ענה באנגלית גם כאשר אנ"
type textarea "x"
type textarea "אנא ענה באנגלית גם כאשר אני"
type textarea "x"
type textarea "אנא ענה באנגלית גם כאשר אני"
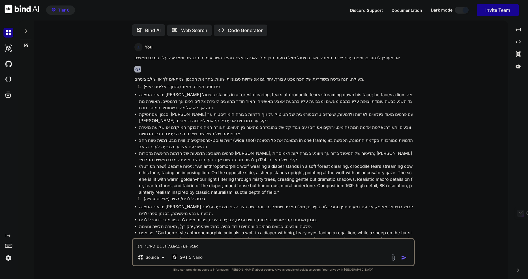
type textarea "x"
type textarea "אנא ענה באנגלית גם כאשר אני ש"
type textarea "x"
type textarea "אנא ענה באנגלית גם כאשר אני שו"
type textarea "x"
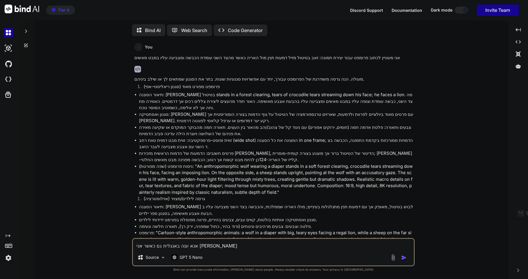
type textarea "אנא ענה באנגלית גם כאשר אני שוא"
type textarea "x"
type textarea "אנא ענה באנגלית גם כאשר אני שואל"
type textarea "x"
type textarea "אנא ענה באנגלית גם כאשר אני שואל"
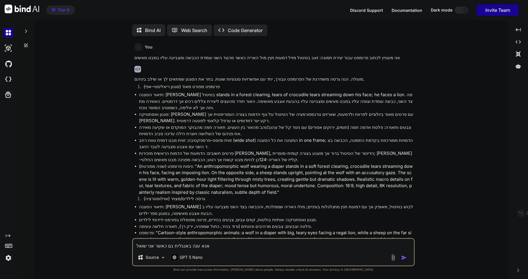
type textarea "x"
type textarea "אנא ענה באנגלית גם כאשר אני שואל ב"
type textarea "x"
type textarea "אנא ענה באנגלית גם כאשר אני שואל בע"
type textarea "x"
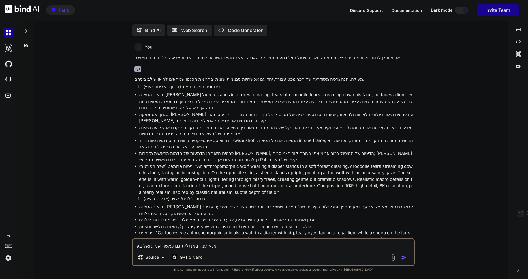
type textarea "אנא ענה באנגלית גם כאשר אני שואל בעב"
type textarea "x"
type textarea "אנא ענה באנגלית גם כאשר אני שואל בעבר"
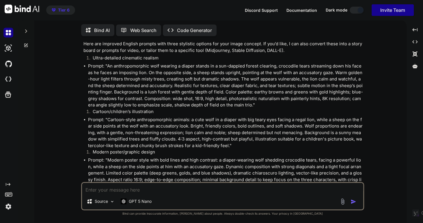
scroll to position [339, 0]
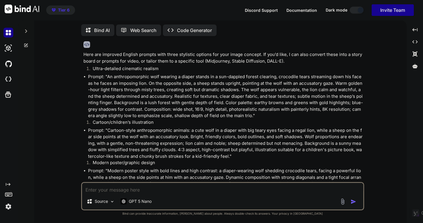
click at [88, 74] on li "Prompt: "An anthropomorphic wolf wearing a diaper stands in a sun-dappled fores…" at bounding box center [225, 97] width 275 height 46
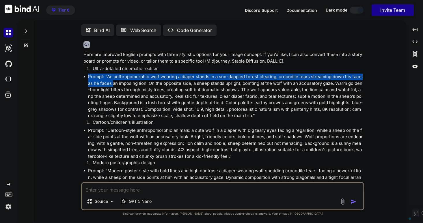
drag, startPoint x: 88, startPoint y: 69, endPoint x: 126, endPoint y: 78, distance: 39.0
click at [115, 75] on li "Prompt: "An anthropomorphic wolf wearing a diaper stands in a sun-dappled fores…" at bounding box center [225, 97] width 275 height 46
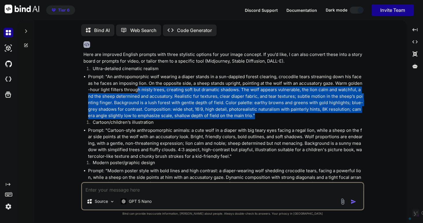
drag, startPoint x: 145, startPoint y: 85, endPoint x: 250, endPoint y: 109, distance: 107.7
click at [250, 109] on li "Prompt: "An anthropomorphic wolf wearing a diaper stands in a sun-dappled fores…" at bounding box center [225, 97] width 275 height 46
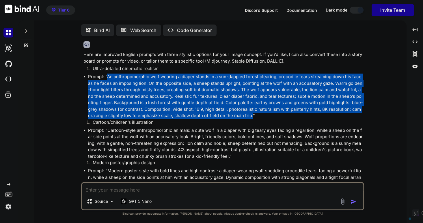
drag, startPoint x: 107, startPoint y: 68, endPoint x: 245, endPoint y: 108, distance: 143.3
click at [245, 108] on li "Prompt: "An anthropomorphic wolf wearing a diaper stands in a sun-dappled fores…" at bounding box center [225, 97] width 275 height 46
copy li "An anthropomorphic wolf wearing a diaper stands in a sun-dappled forest clearin…"
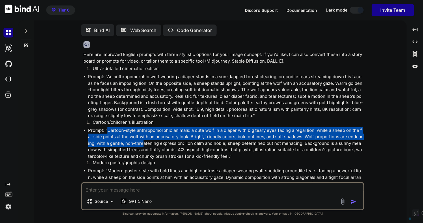
drag, startPoint x: 108, startPoint y: 122, endPoint x: 154, endPoint y: 140, distance: 49.6
click at [151, 138] on li "Prompt: "Cartoon-style anthropomorphic animals: a cute wolf in a diaper with bi…" at bounding box center [225, 143] width 275 height 33
click at [152, 138] on li "Prompt: "Cartoon-style anthropomorphic animals: a cute wolf in a diaper with bi…" at bounding box center [225, 143] width 275 height 33
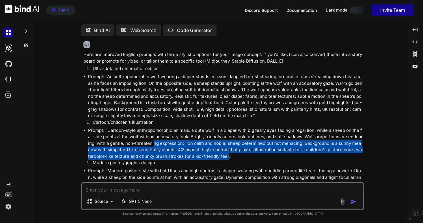
drag, startPoint x: 154, startPoint y: 140, endPoint x: 220, endPoint y: 149, distance: 67.0
click at [220, 149] on li "Prompt: "Cartoon-style anthropomorphic animals: a cute wolf in a diaper with bi…" at bounding box center [225, 143] width 275 height 33
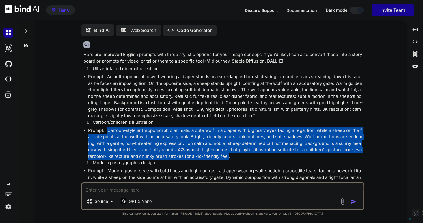
drag, startPoint x: 106, startPoint y: 123, endPoint x: 221, endPoint y: 149, distance: 117.1
click at [221, 149] on li "Prompt: "Cartoon-style anthropomorphic animals: a cute wolf in a diaper with bi…" at bounding box center [225, 143] width 275 height 33
copy li "Cartoon-style anthropomorphic animals: a cute wolf in a diaper with big teary e…"
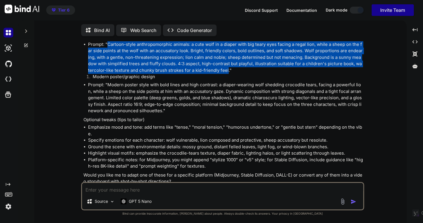
scroll to position [432, 0]
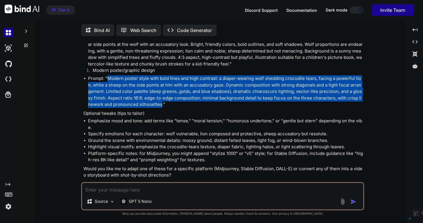
drag, startPoint x: 107, startPoint y: 70, endPoint x: 156, endPoint y: 98, distance: 56.1
click at [156, 98] on li "Prompt: "Modern poster style with bold lines and high contrast: a diaper-wearin…" at bounding box center [225, 91] width 275 height 33
copy li "Modern poster style with bold lines and high contrast: a diaper-wearing wolf sh…"
